Goal: Task Accomplishment & Management: Use online tool/utility

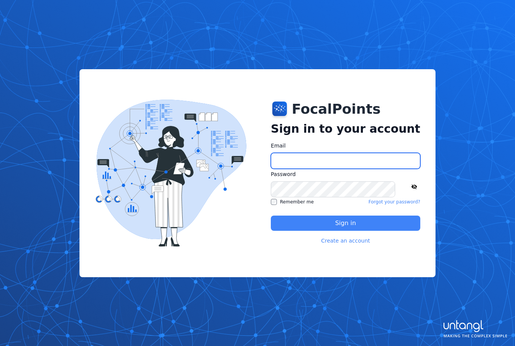
type input "**********"
click at [452, 177] on div "**********" at bounding box center [257, 173] width 515 height 346
click at [330, 220] on button "Sign in" at bounding box center [346, 223] width 150 height 15
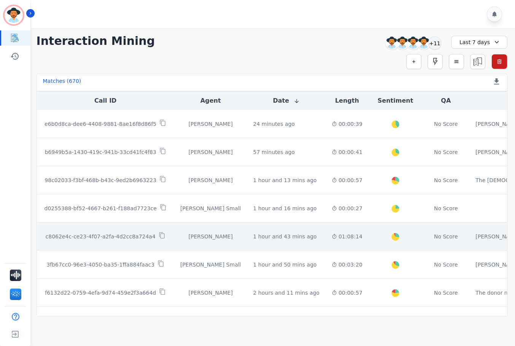
click at [326, 228] on td "01:08:14" at bounding box center [347, 237] width 43 height 28
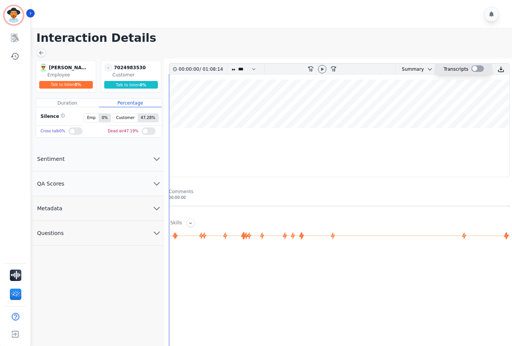
drag, startPoint x: 475, startPoint y: 66, endPoint x: 471, endPoint y: 70, distance: 5.1
click at [475, 66] on div at bounding box center [477, 68] width 13 height 6
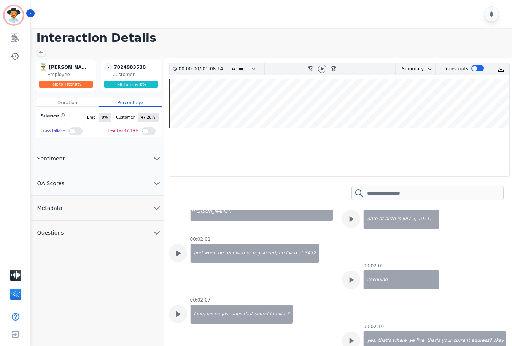
scroll to position [875, 0]
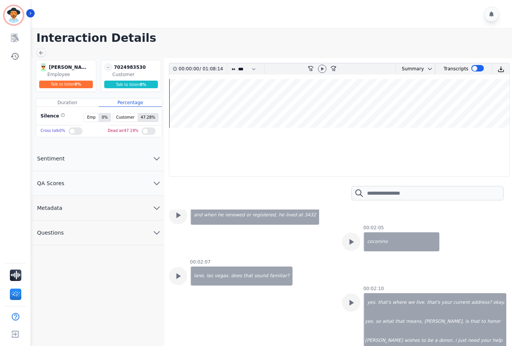
click at [319, 68] on icon at bounding box center [322, 69] width 6 height 6
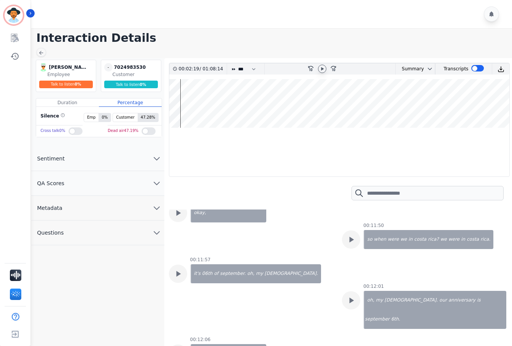
scroll to position [5061, 0]
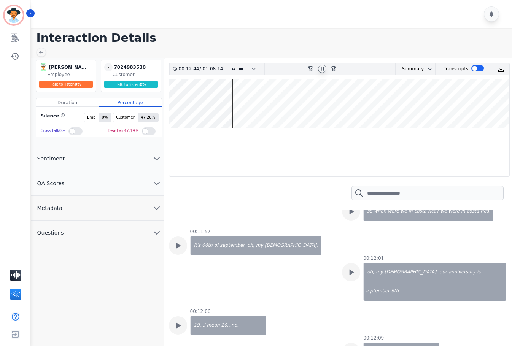
scroll to position [5137, 0]
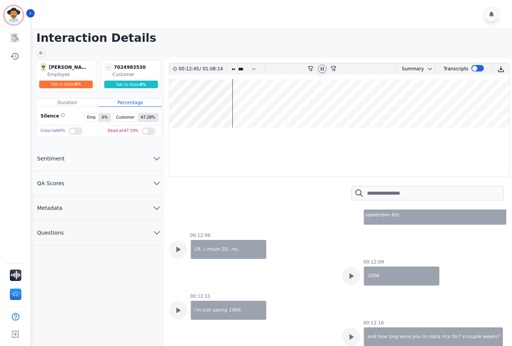
click at [322, 69] on icon at bounding box center [322, 68] width 3 height 3
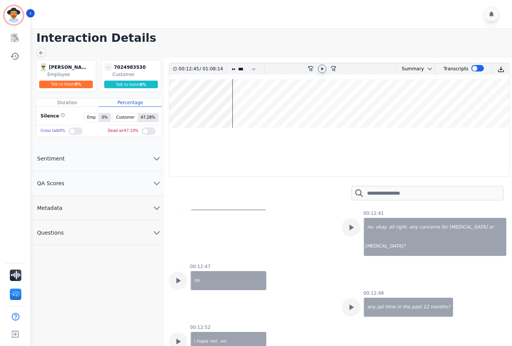
scroll to position [5441, 0]
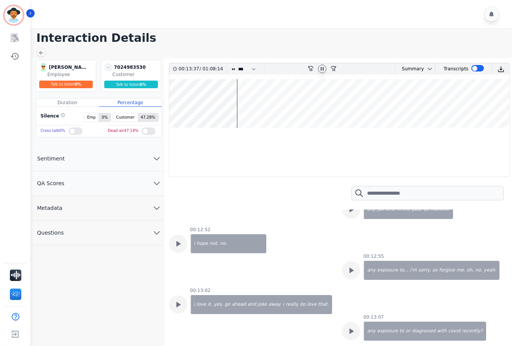
scroll to position [5556, 0]
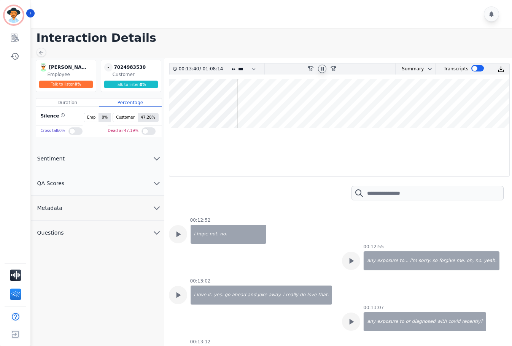
click at [321, 66] on icon at bounding box center [322, 69] width 6 height 6
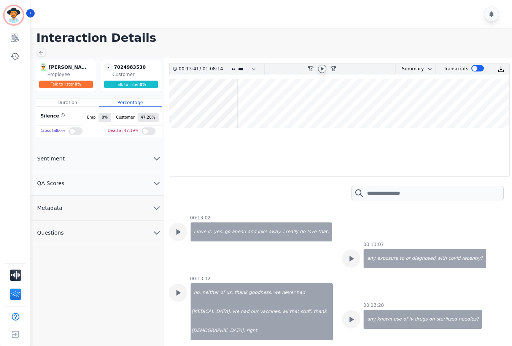
scroll to position [5670, 0]
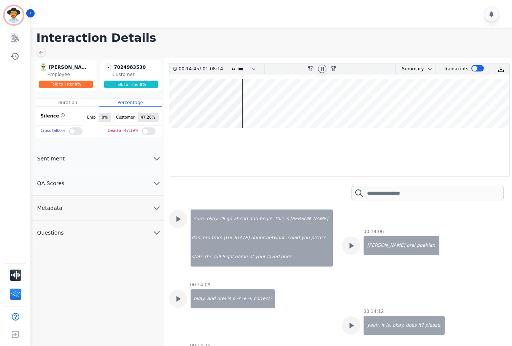
scroll to position [6088, 0]
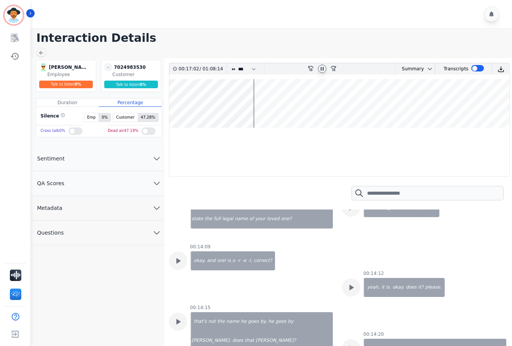
click at [322, 69] on icon at bounding box center [322, 69] width 6 height 6
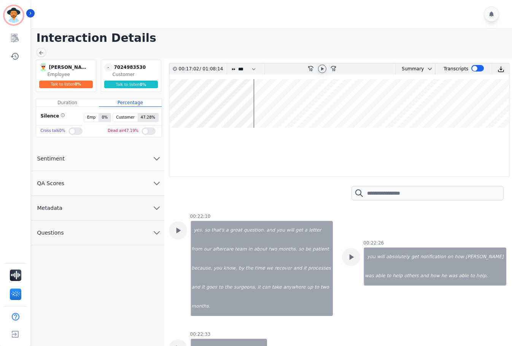
scroll to position [9361, 0]
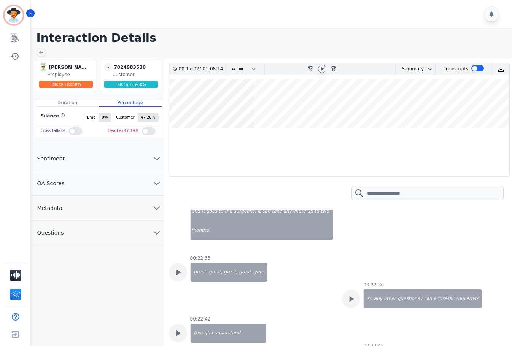
click at [323, 67] on icon at bounding box center [322, 69] width 6 height 6
click at [503, 69] on img at bounding box center [501, 69] width 7 height 7
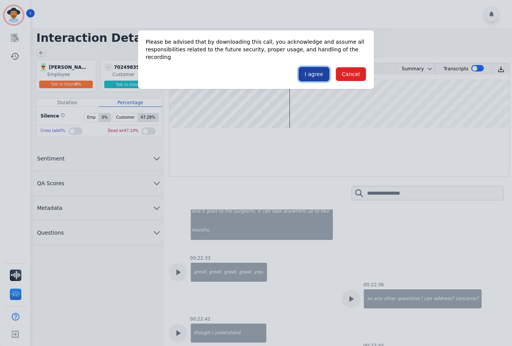
click at [310, 69] on button "I agree" at bounding box center [314, 74] width 31 height 14
